Goal: Transaction & Acquisition: Purchase product/service

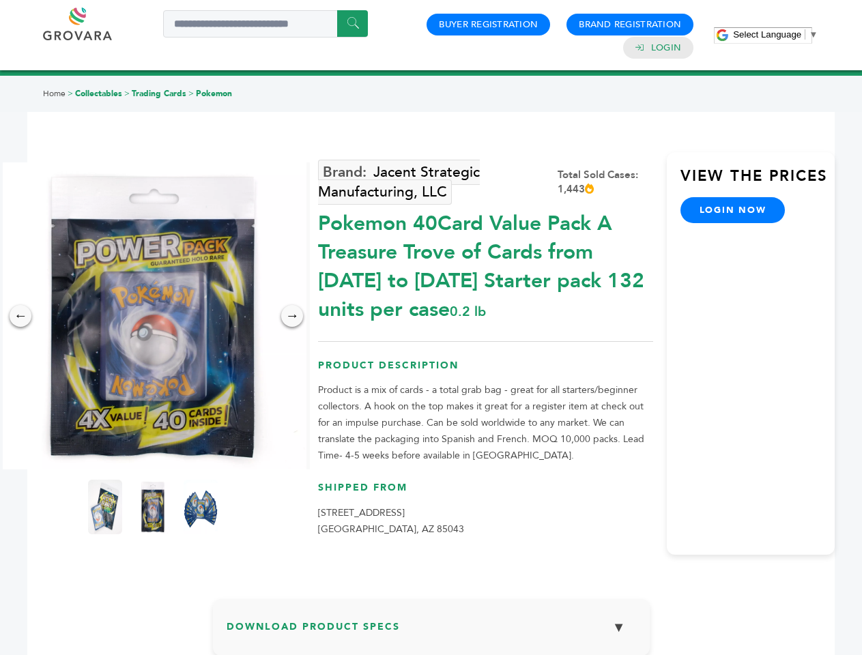
click at [775, 34] on span "Select Language" at bounding box center [767, 34] width 68 height 10
click at [153, 316] on img at bounding box center [152, 315] width 307 height 307
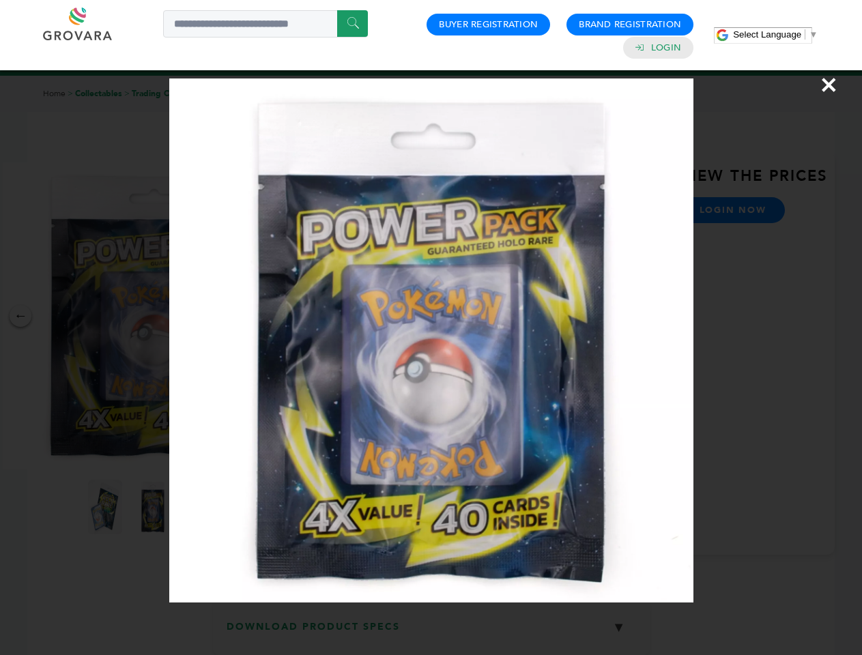
click at [20, 316] on div "×" at bounding box center [431, 327] width 862 height 655
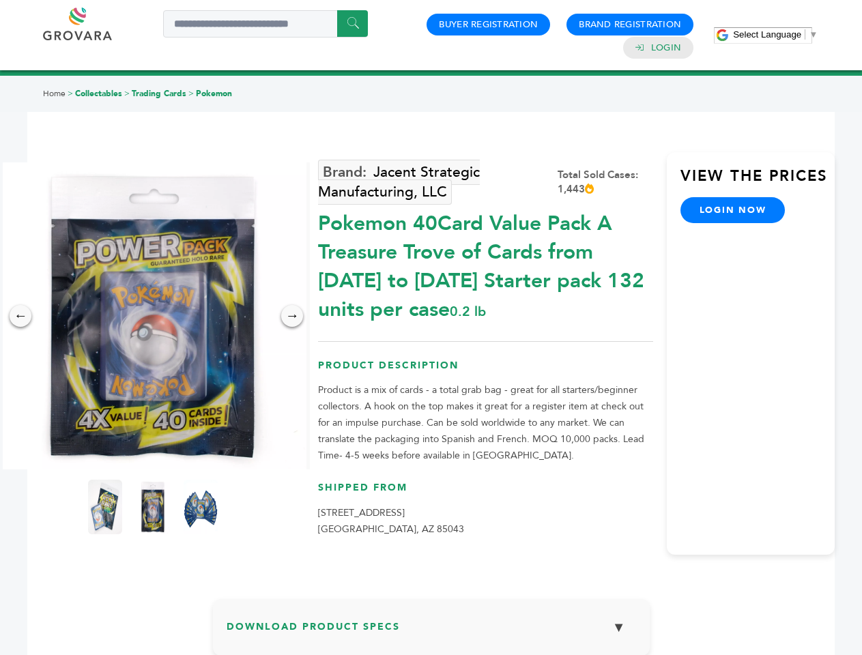
click at [292, 316] on div "→" at bounding box center [292, 316] width 22 height 22
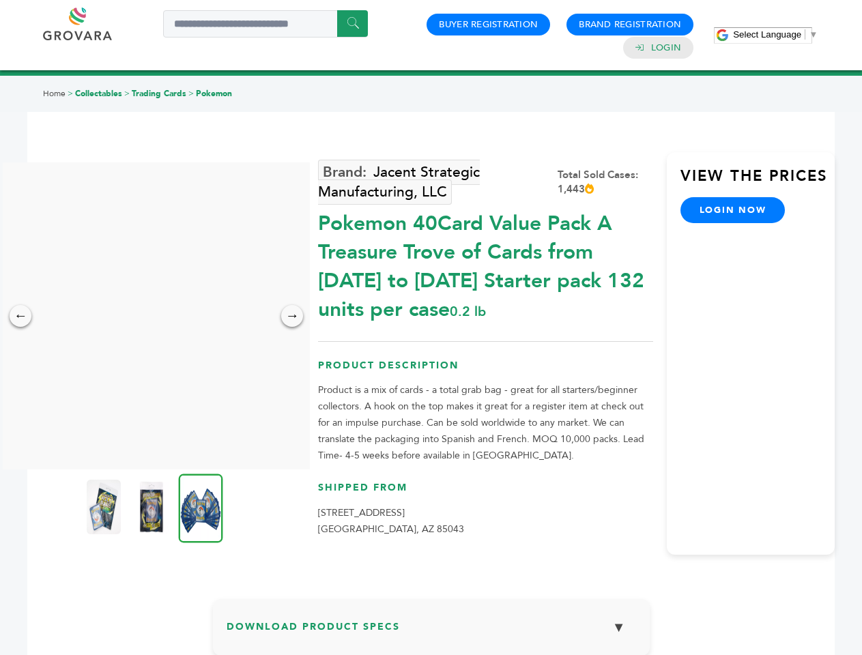
click at [105, 507] on img at bounding box center [104, 507] width 34 height 55
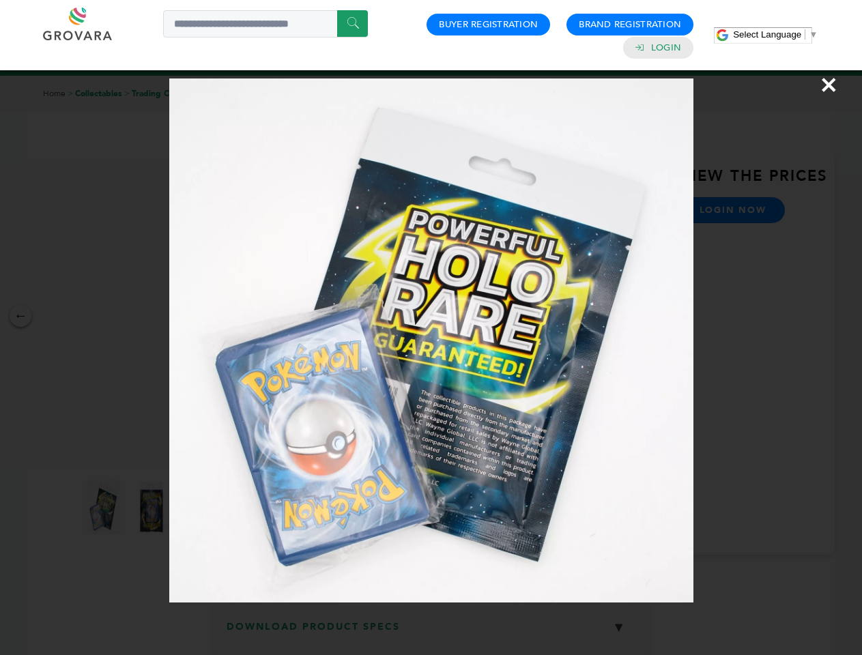
click at [153, 507] on div "×" at bounding box center [431, 327] width 862 height 655
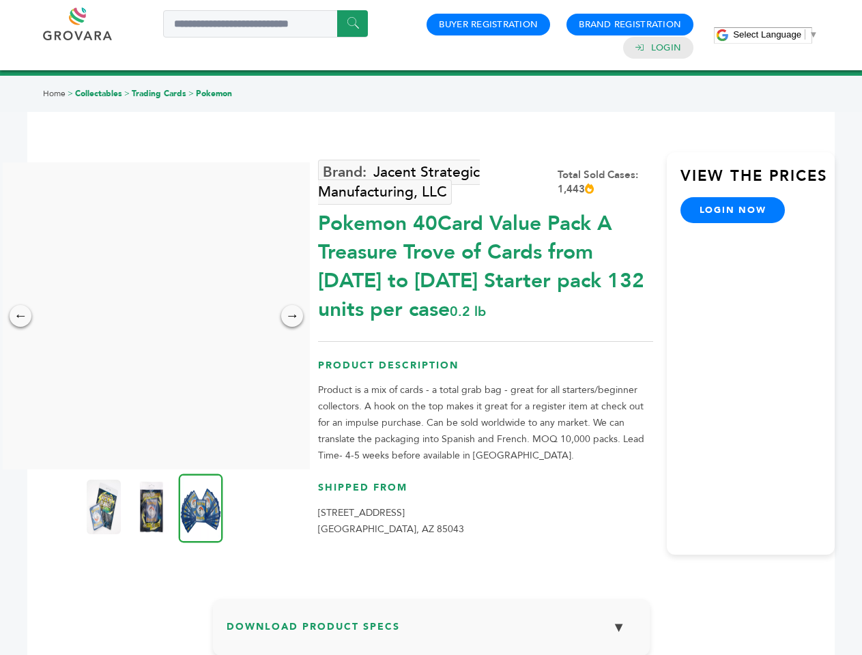
click at [201, 507] on img at bounding box center [201, 507] width 44 height 69
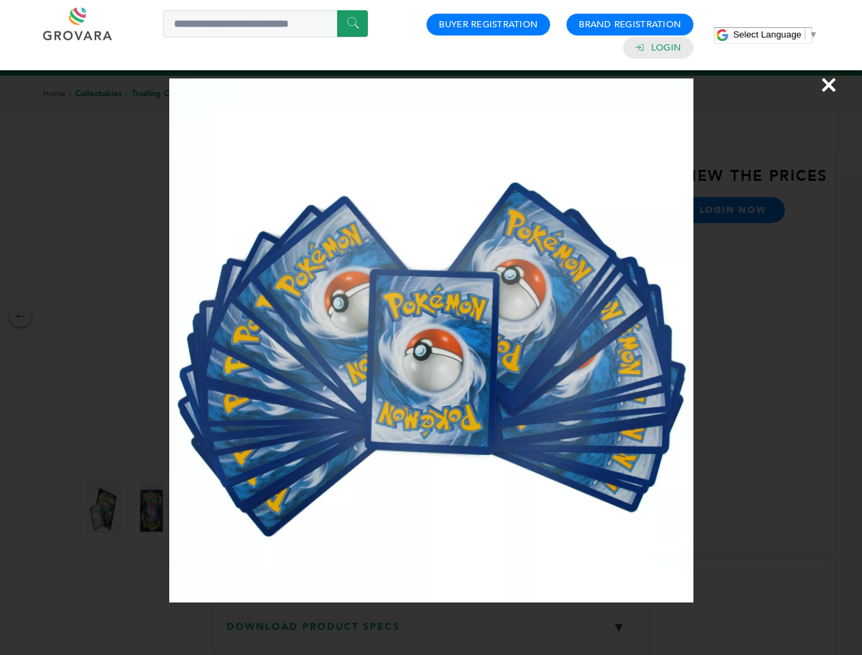
click at [431, 632] on div "×" at bounding box center [431, 327] width 862 height 655
